Goal: Check status: Check status

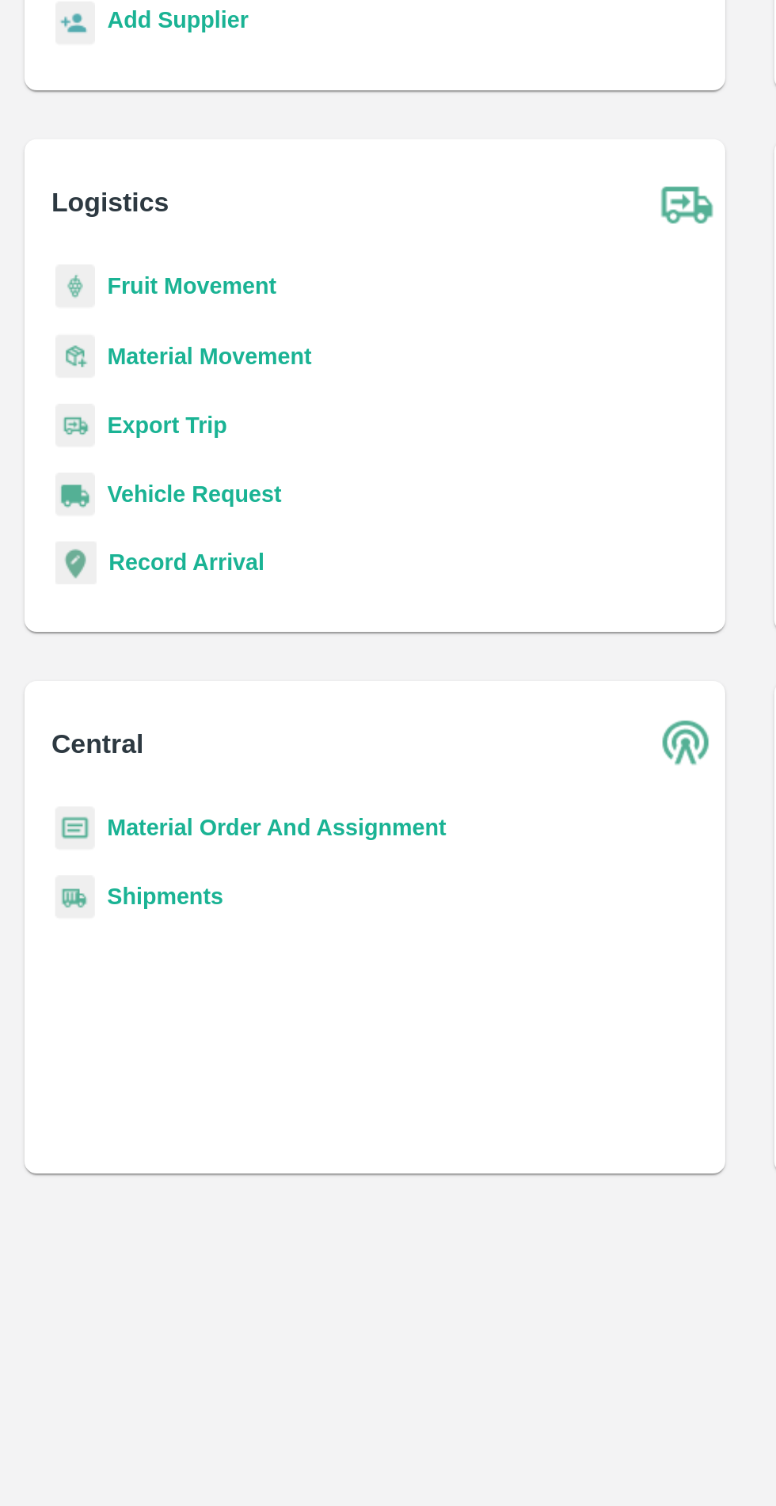
click at [110, 490] on b "Material Movement" at bounding box center [108, 491] width 106 height 13
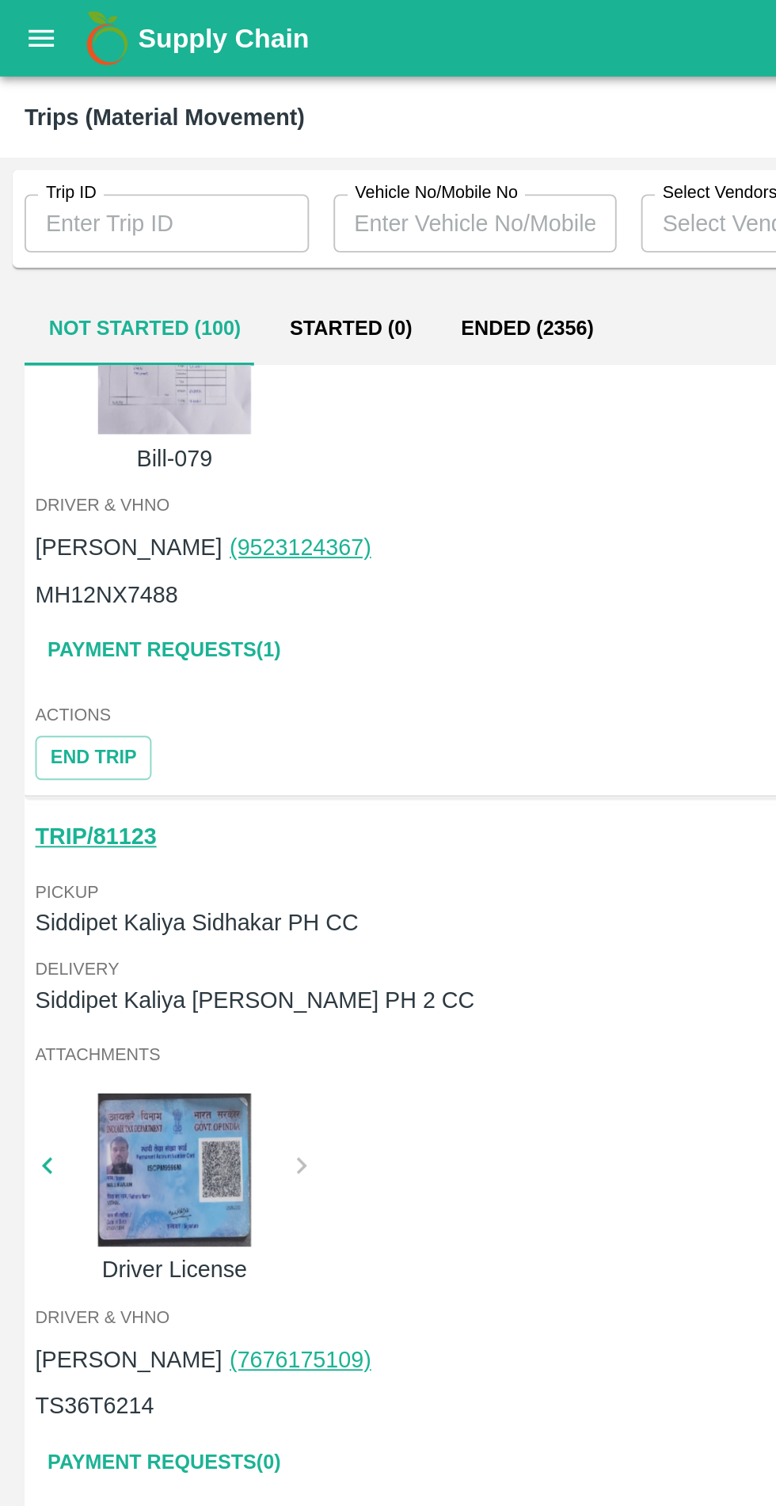
scroll to position [2720, 0]
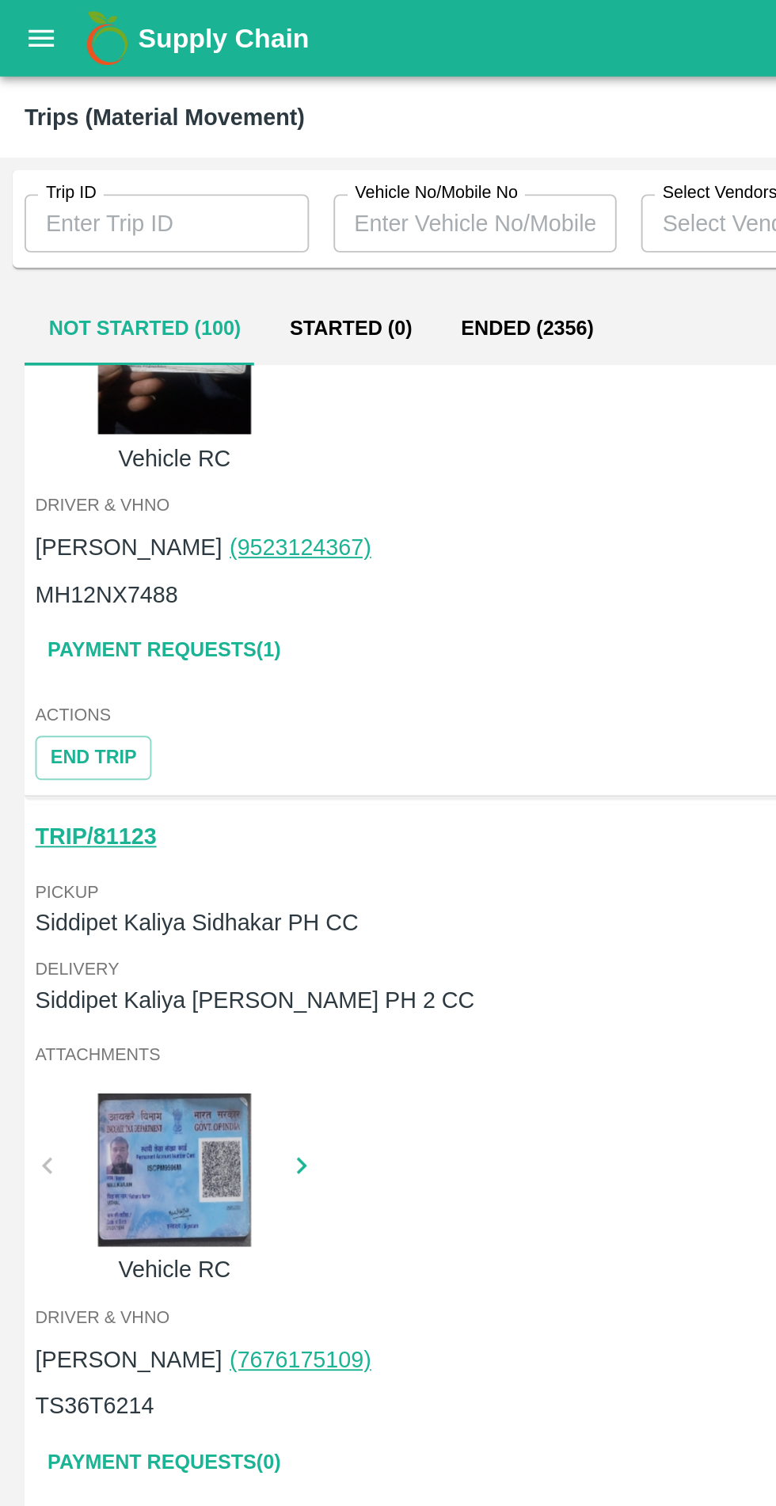
click at [56, 437] on link "TRIP/81123" at bounding box center [49, 433] width 63 height 13
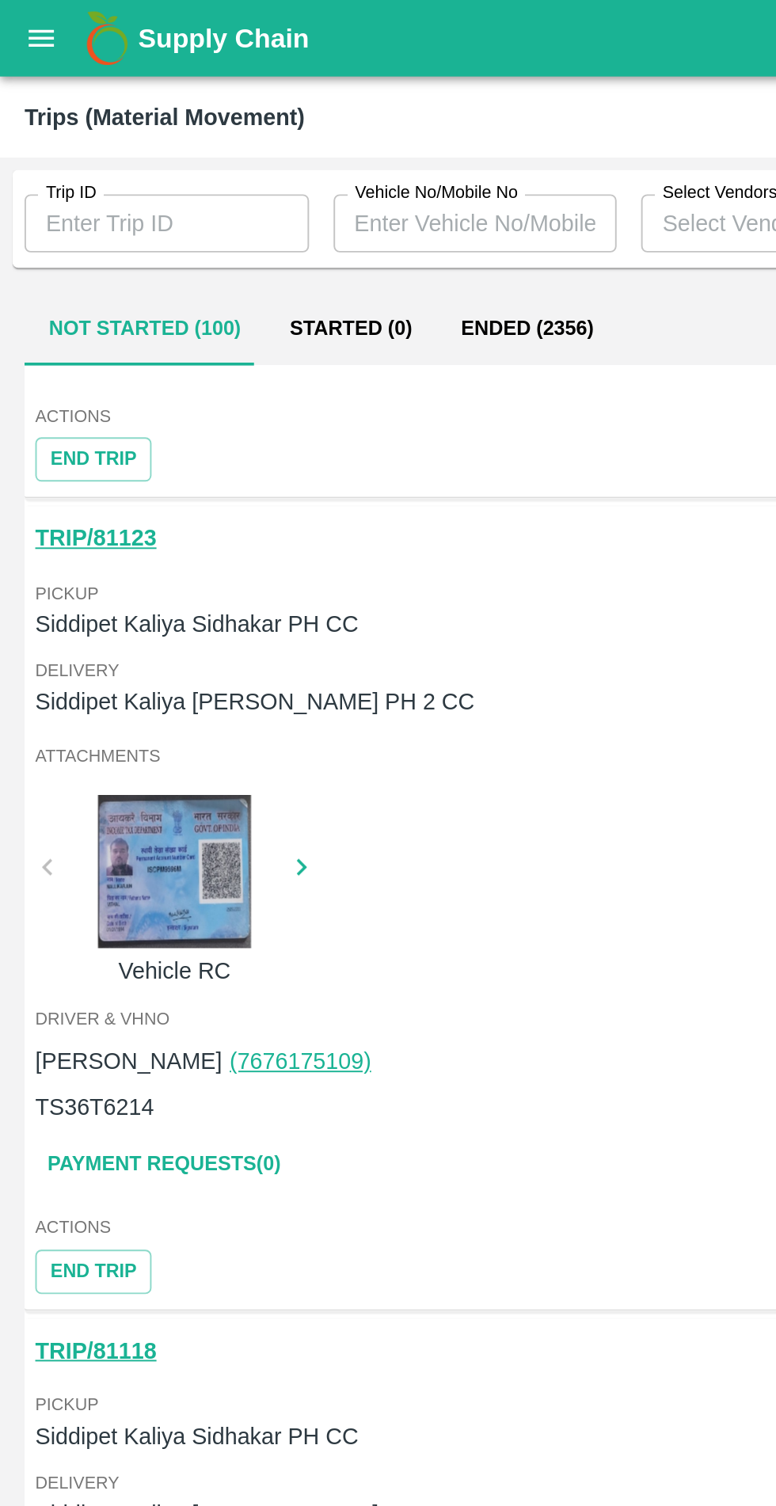
scroll to position [2929, 0]
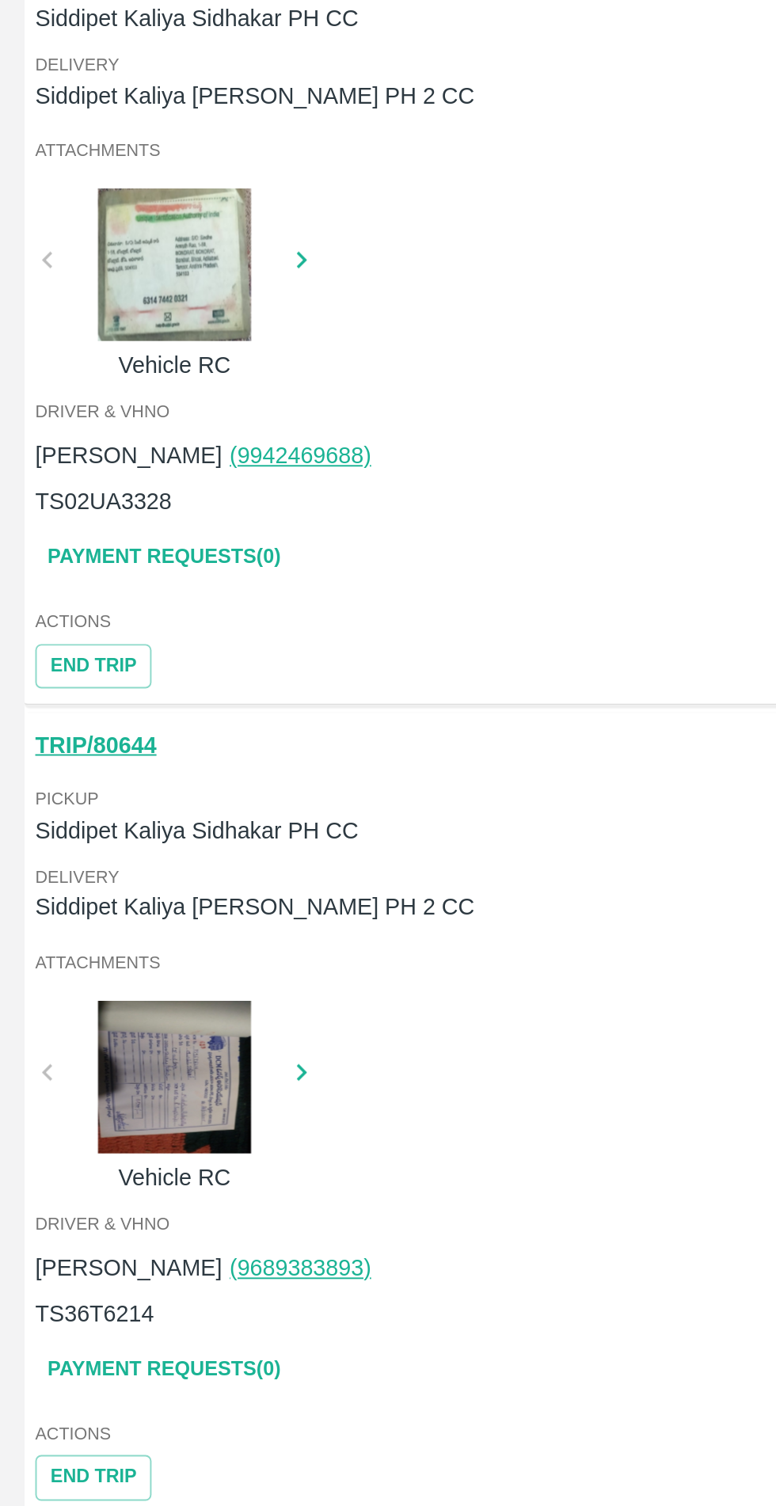
click at [90, 1238] on div at bounding box center [90, 1236] width 119 height 79
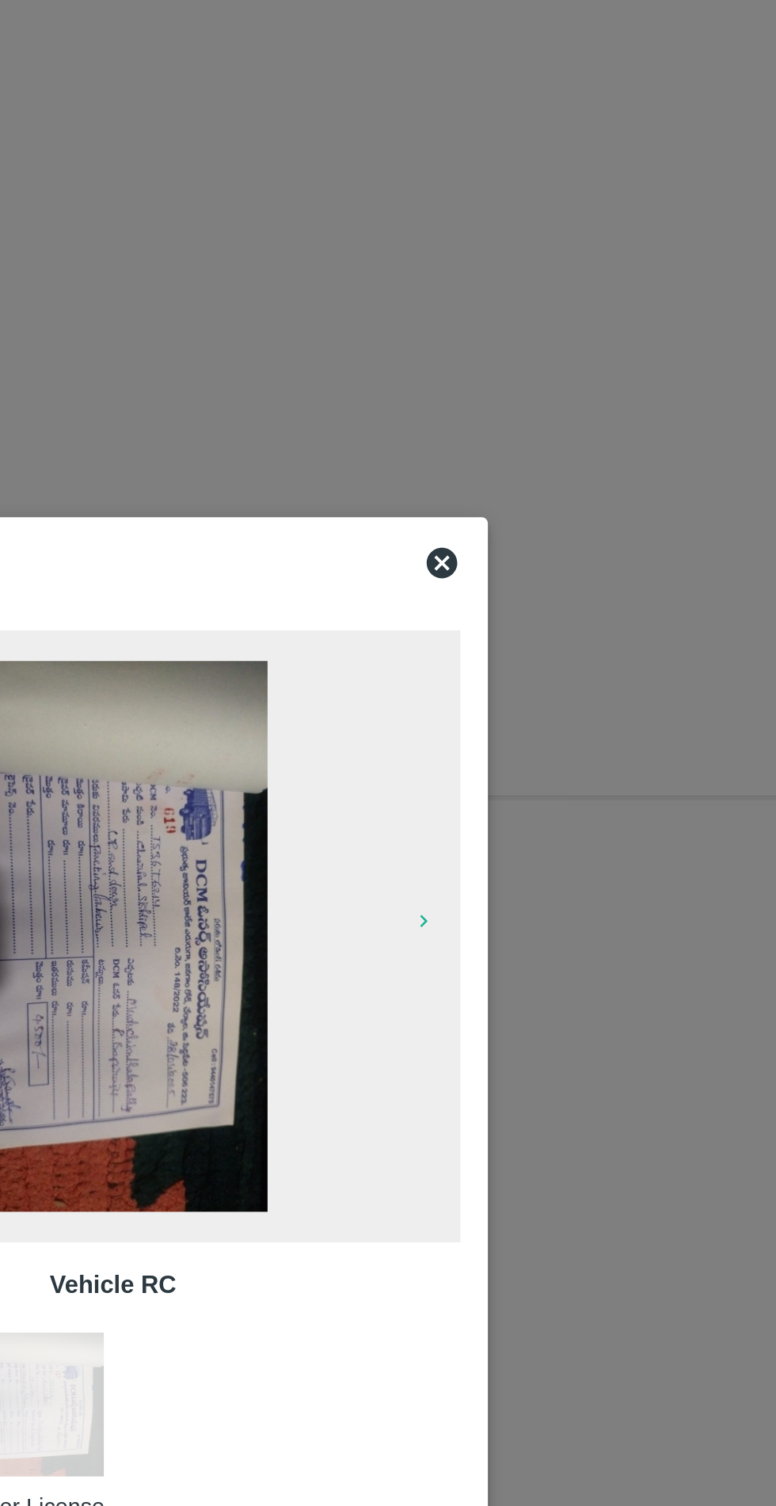
scroll to position [0, 0]
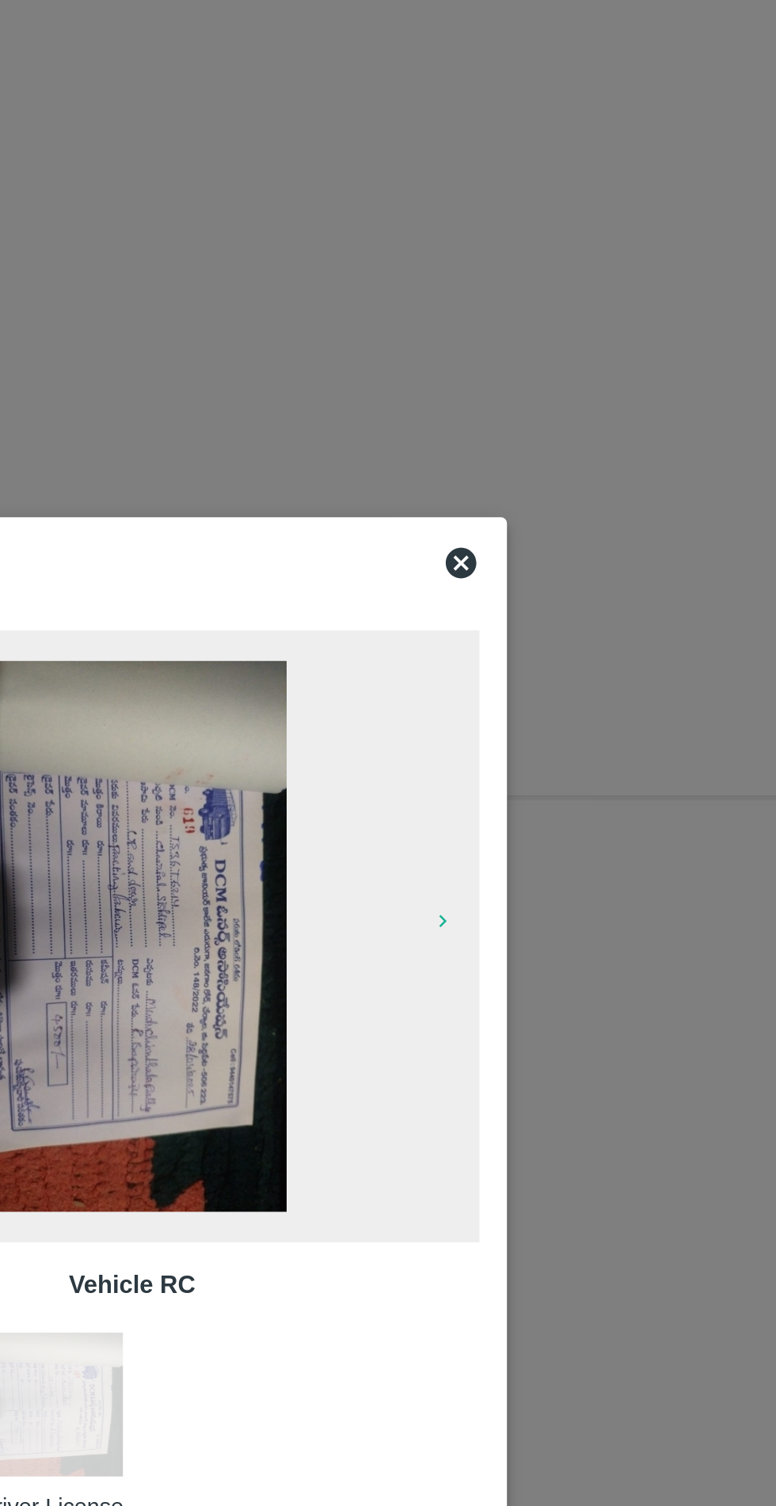
click at [560, 578] on span at bounding box center [388, 696] width 360 height 317
click at [563, 509] on icon at bounding box center [558, 502] width 19 height 19
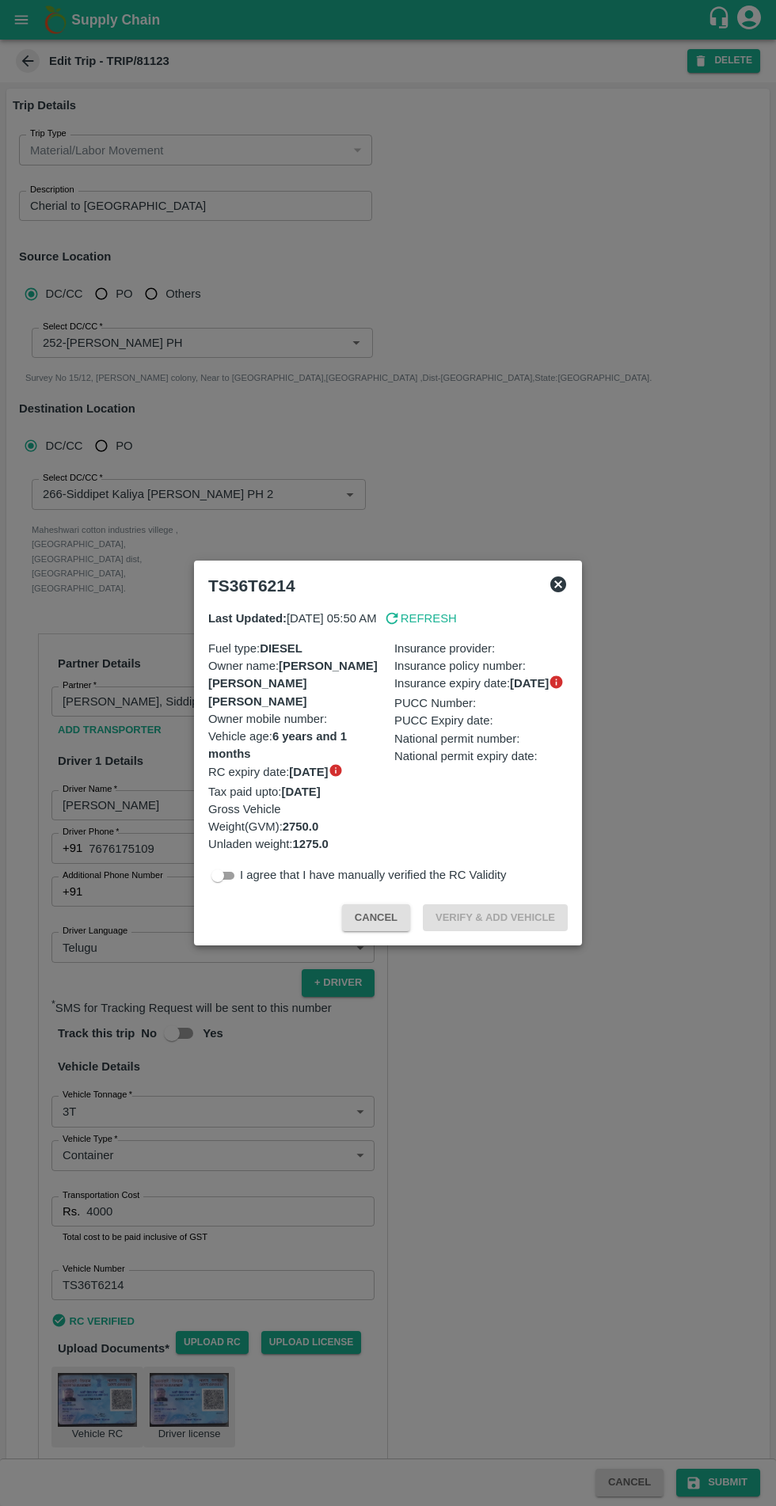
click at [558, 592] on icon at bounding box center [558, 584] width 16 height 16
